Goal: Task Accomplishment & Management: Manage account settings

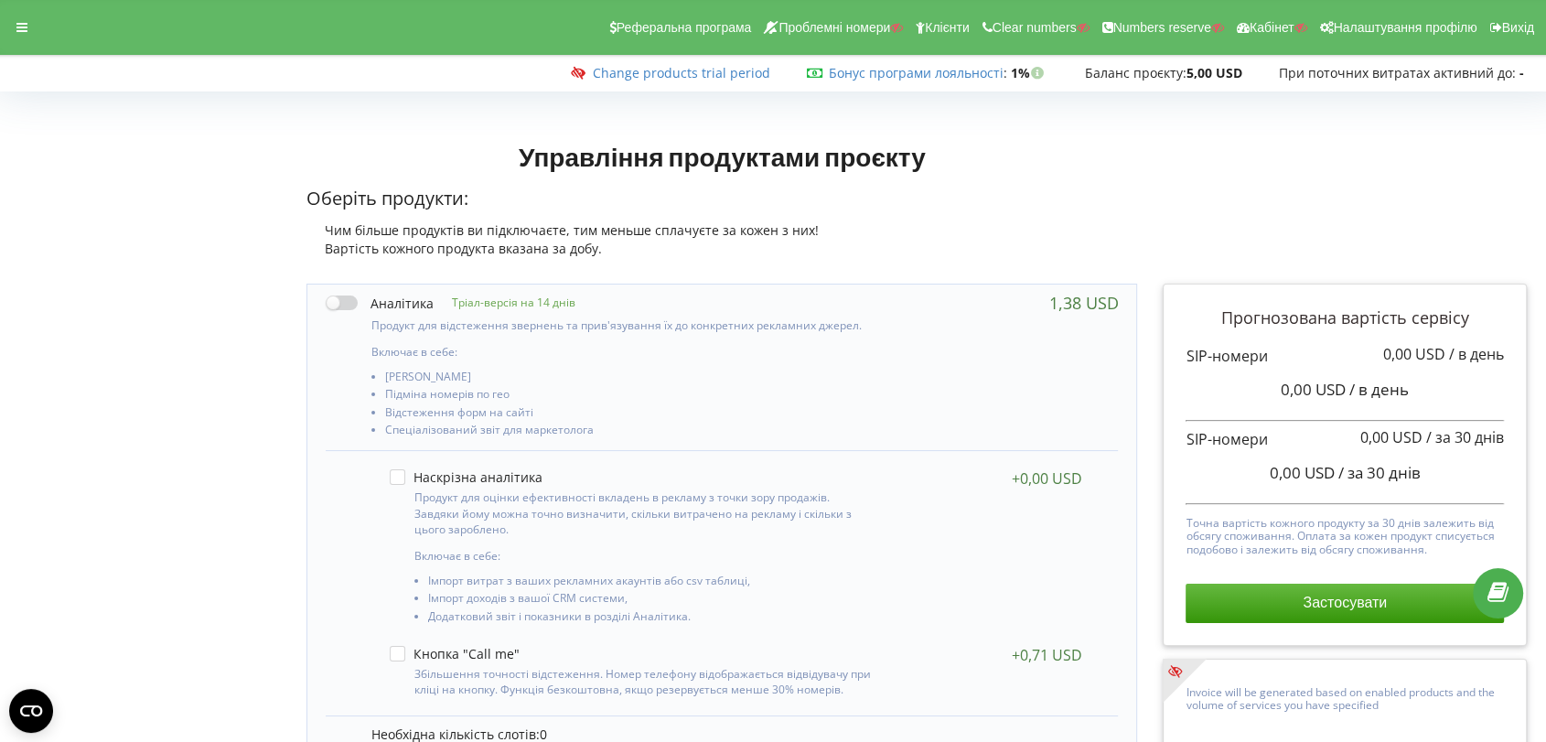
click at [337, 294] on label at bounding box center [380, 303] width 108 height 19
checkbox input "true"
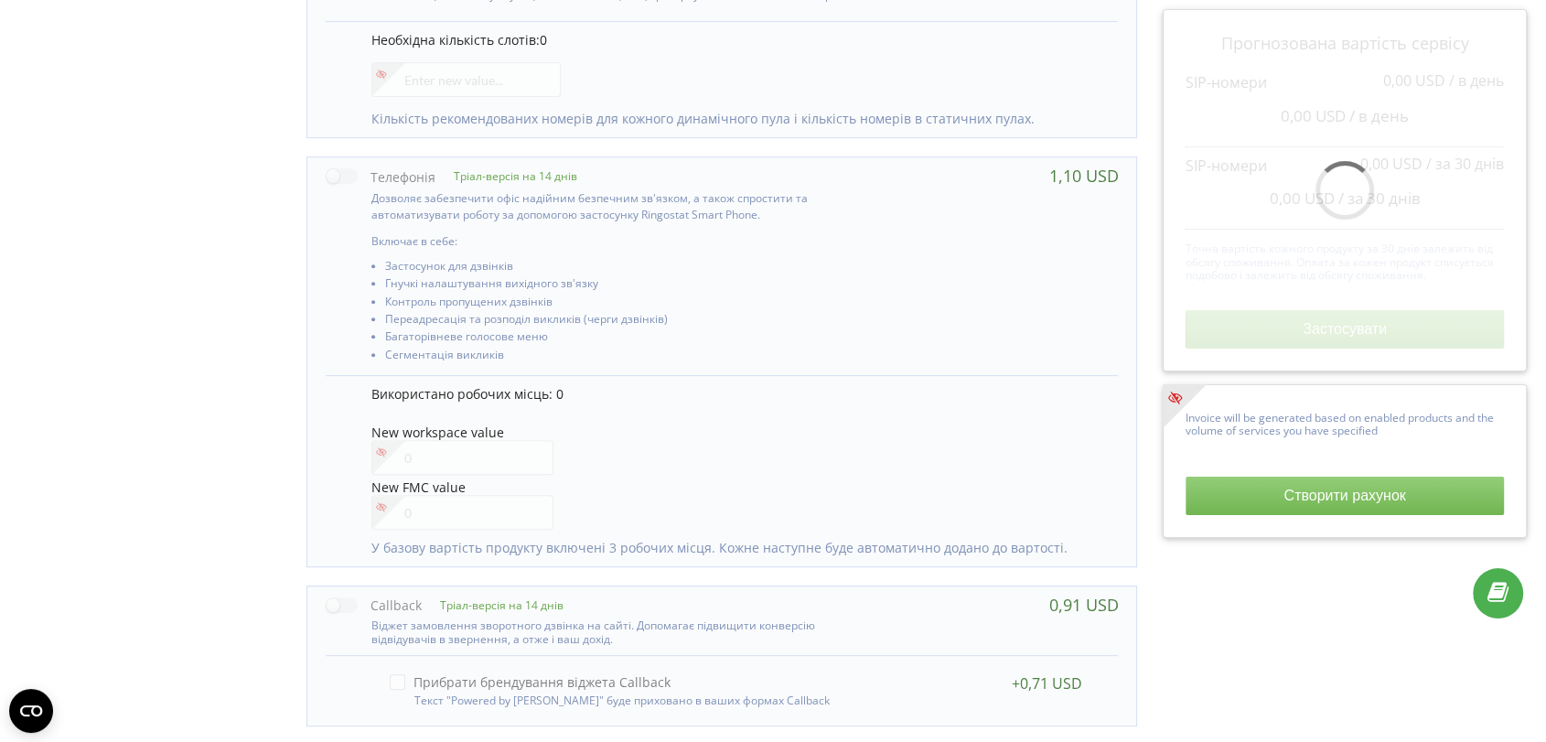
scroll to position [711, 0]
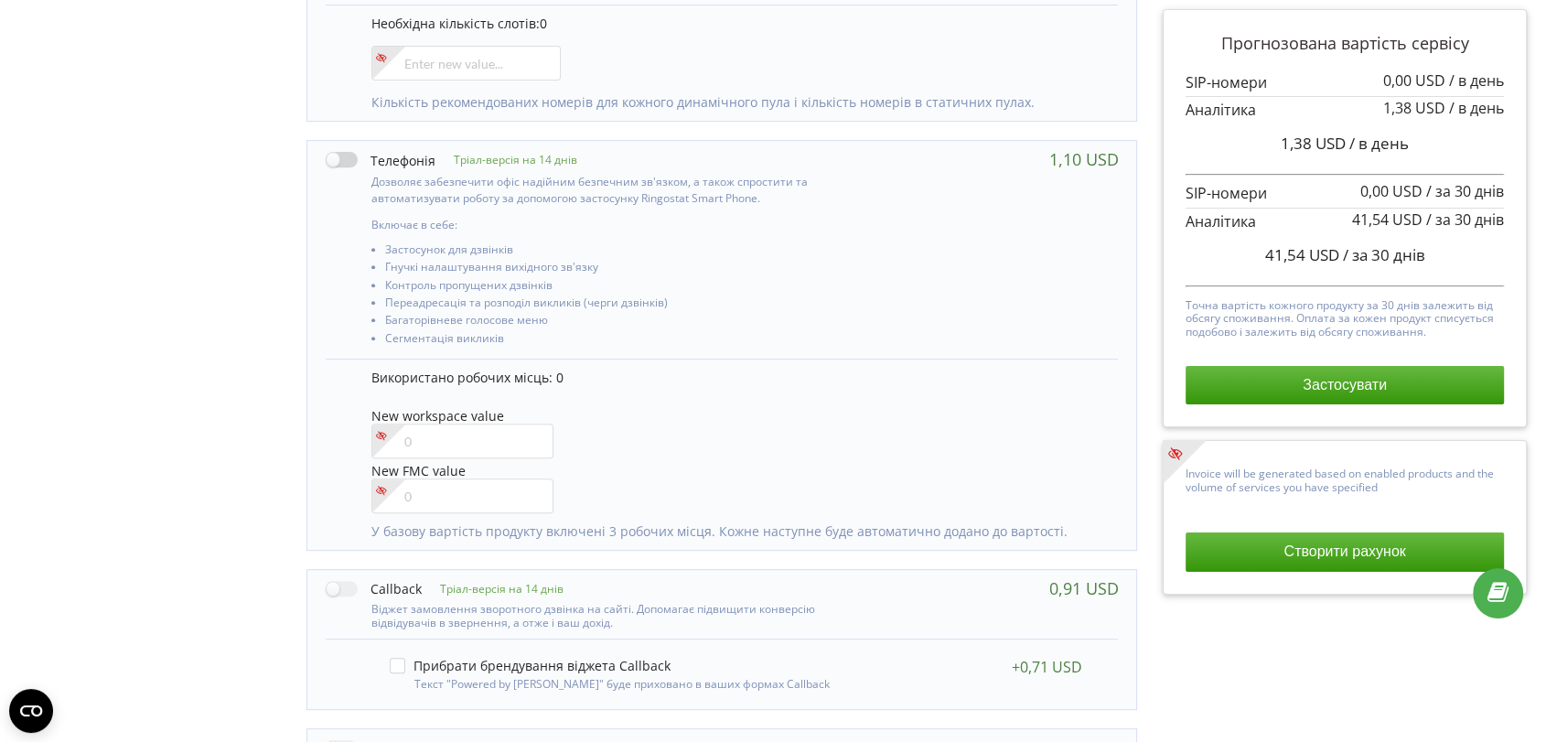
click at [347, 157] on label at bounding box center [381, 159] width 110 height 19
checkbox input "true"
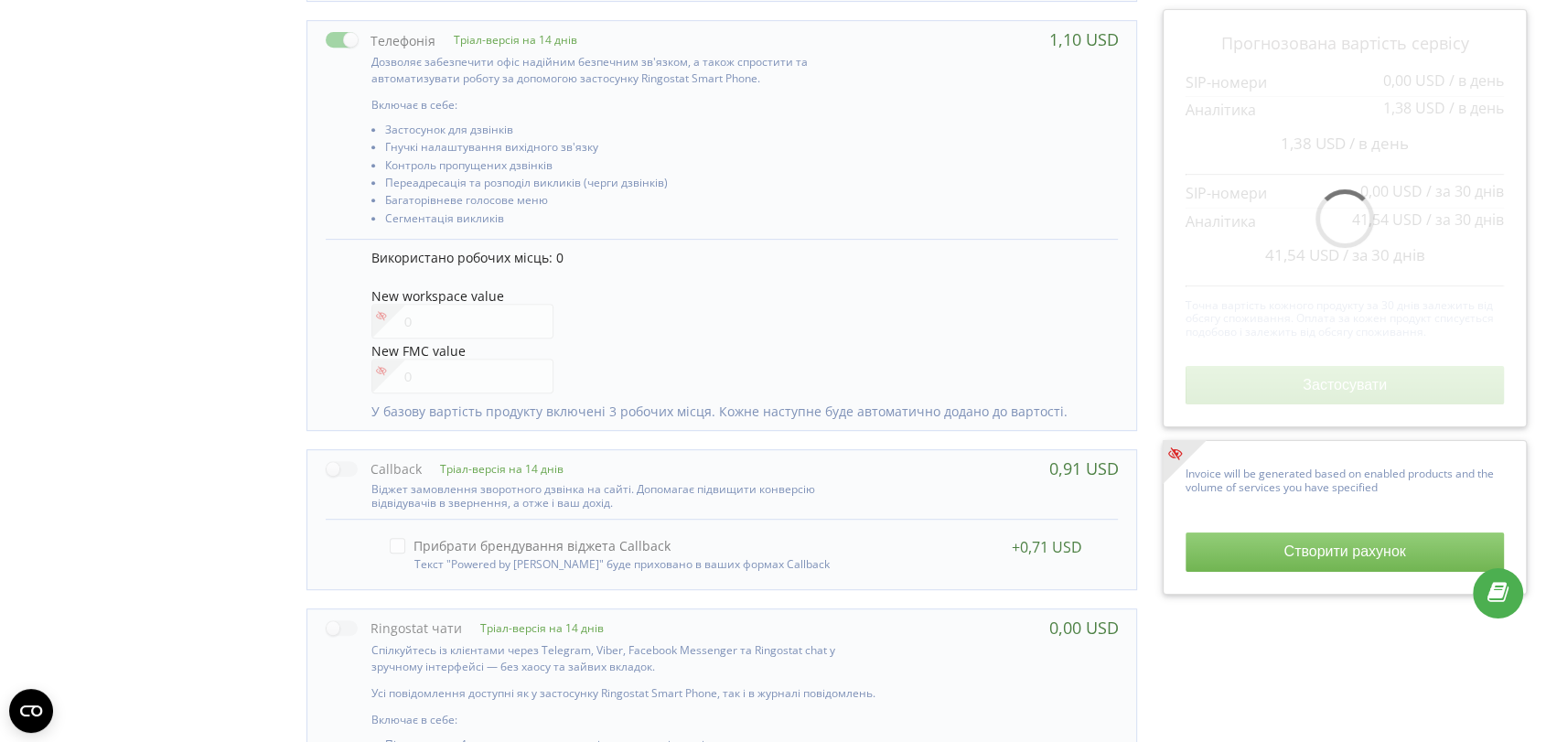
scroll to position [915, 0]
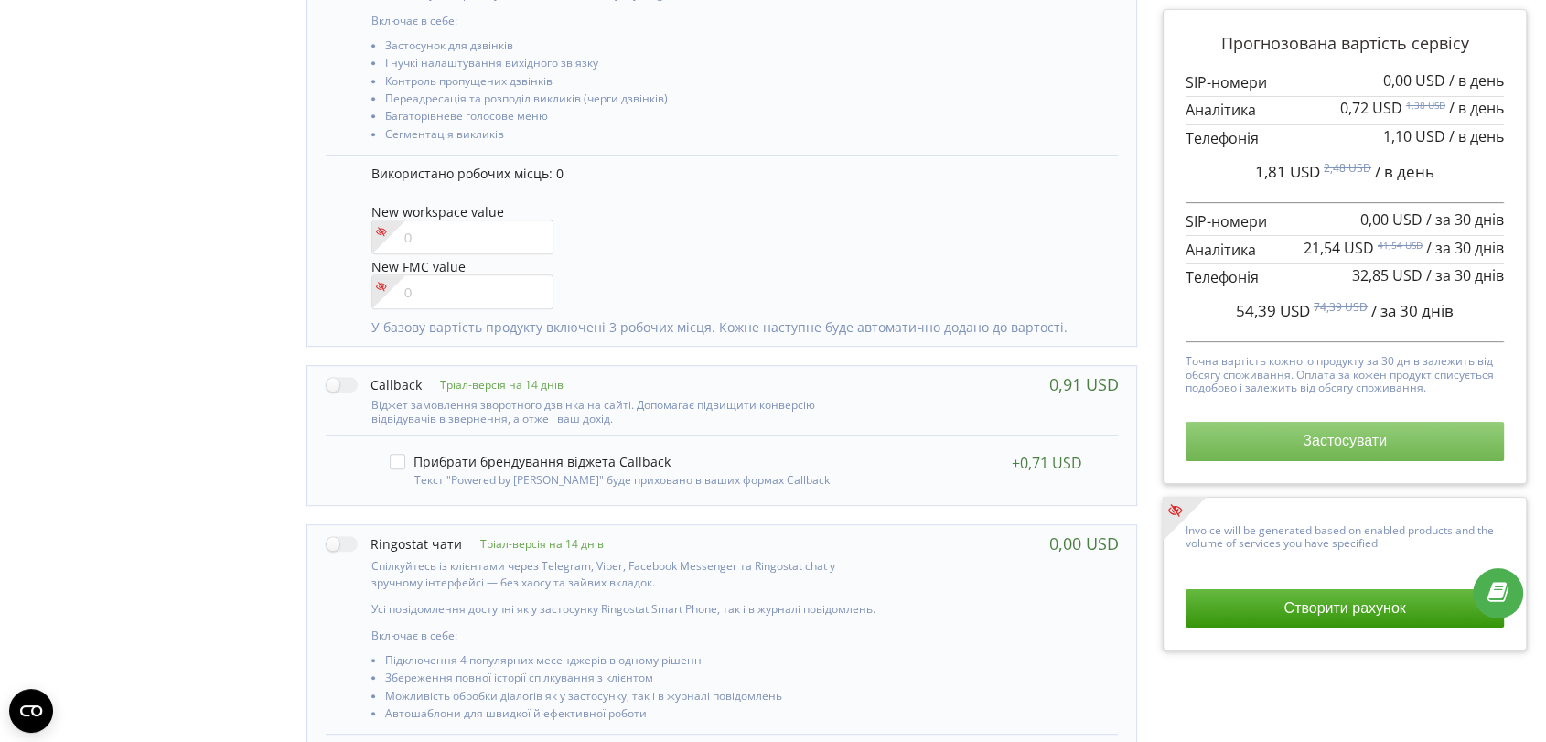
click at [1286, 446] on button "Застосувати" at bounding box center [1343, 441] width 317 height 38
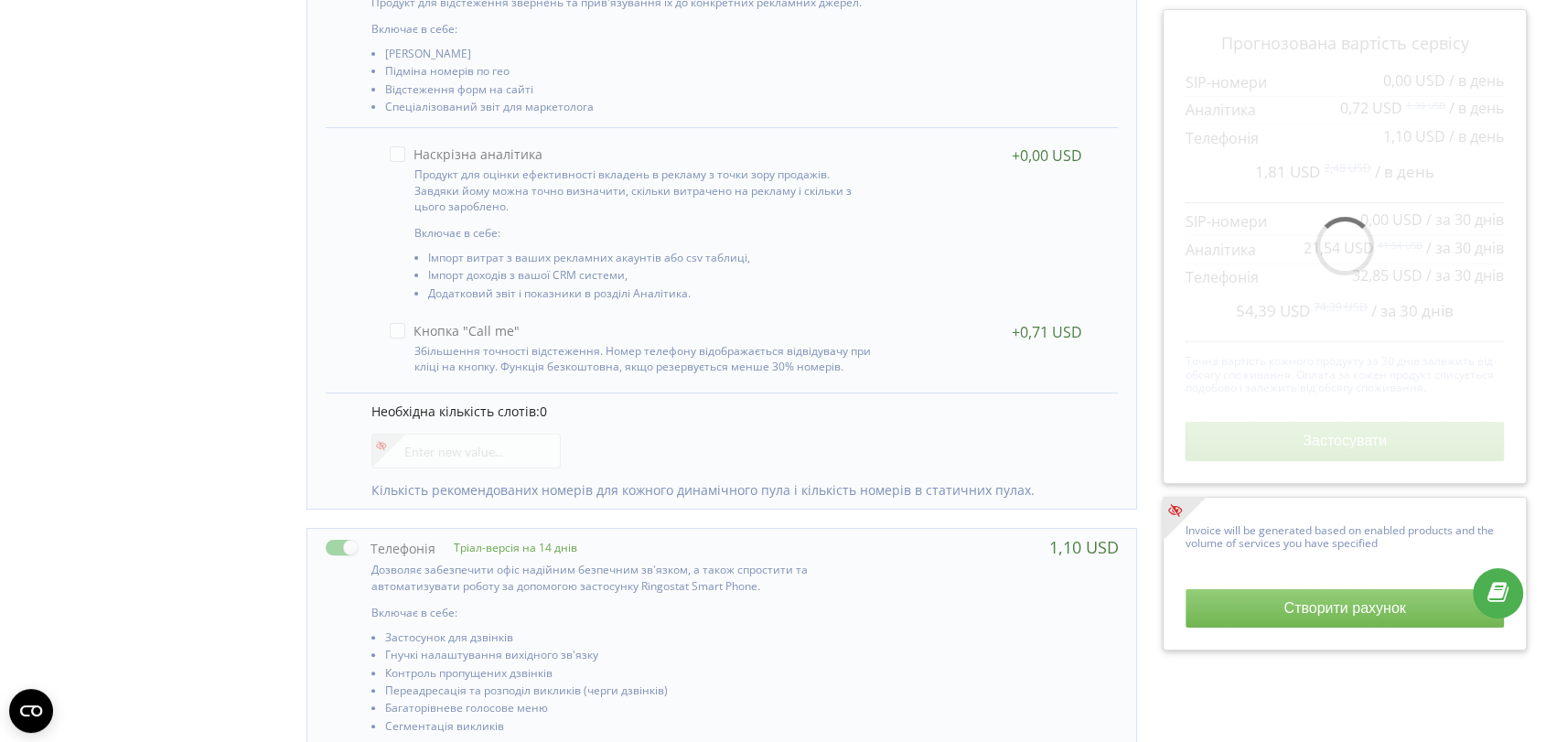
scroll to position [102, 0]
